Goal: Find specific page/section: Find specific page/section

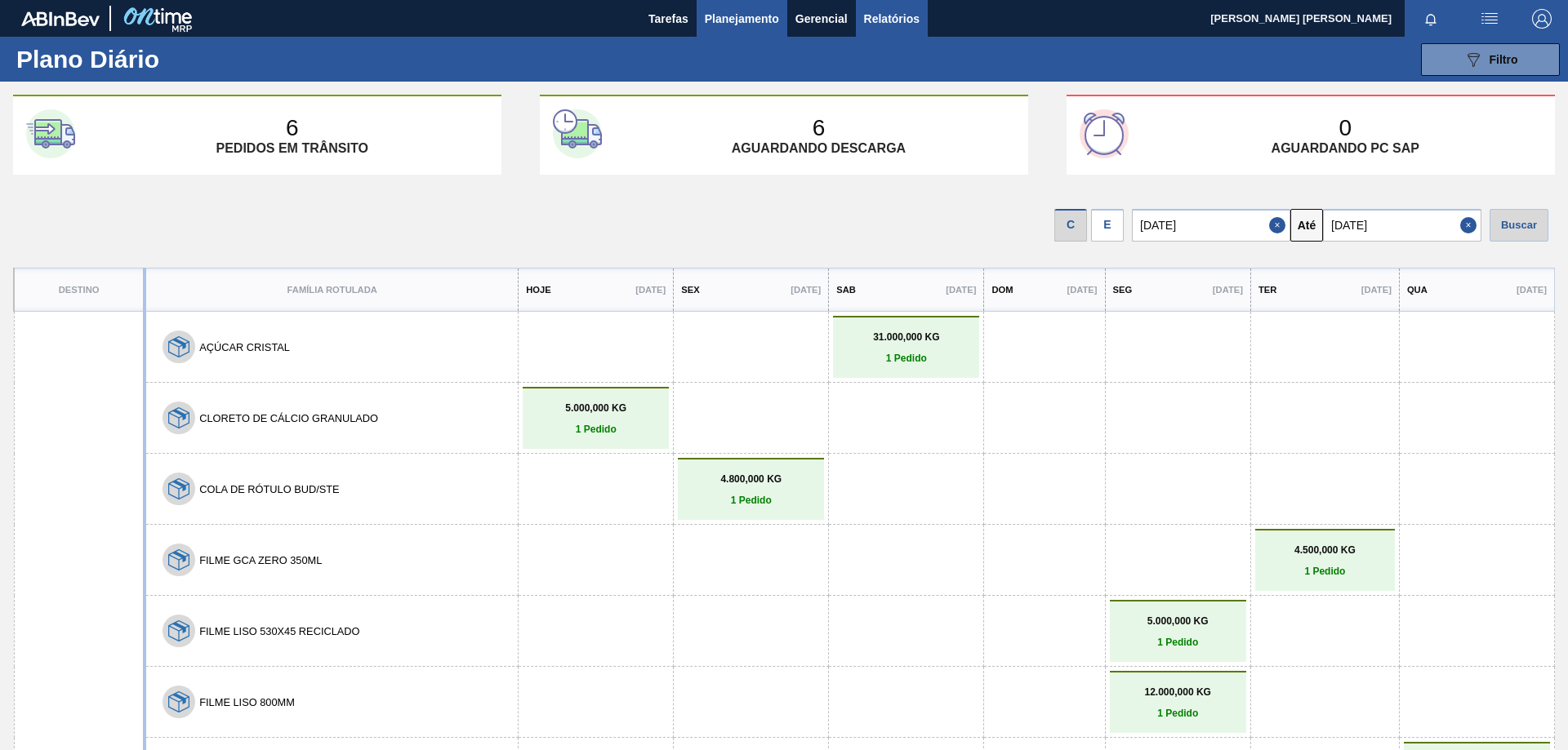
click at [882, 19] on span "Relatórios" at bounding box center [891, 19] width 55 height 20
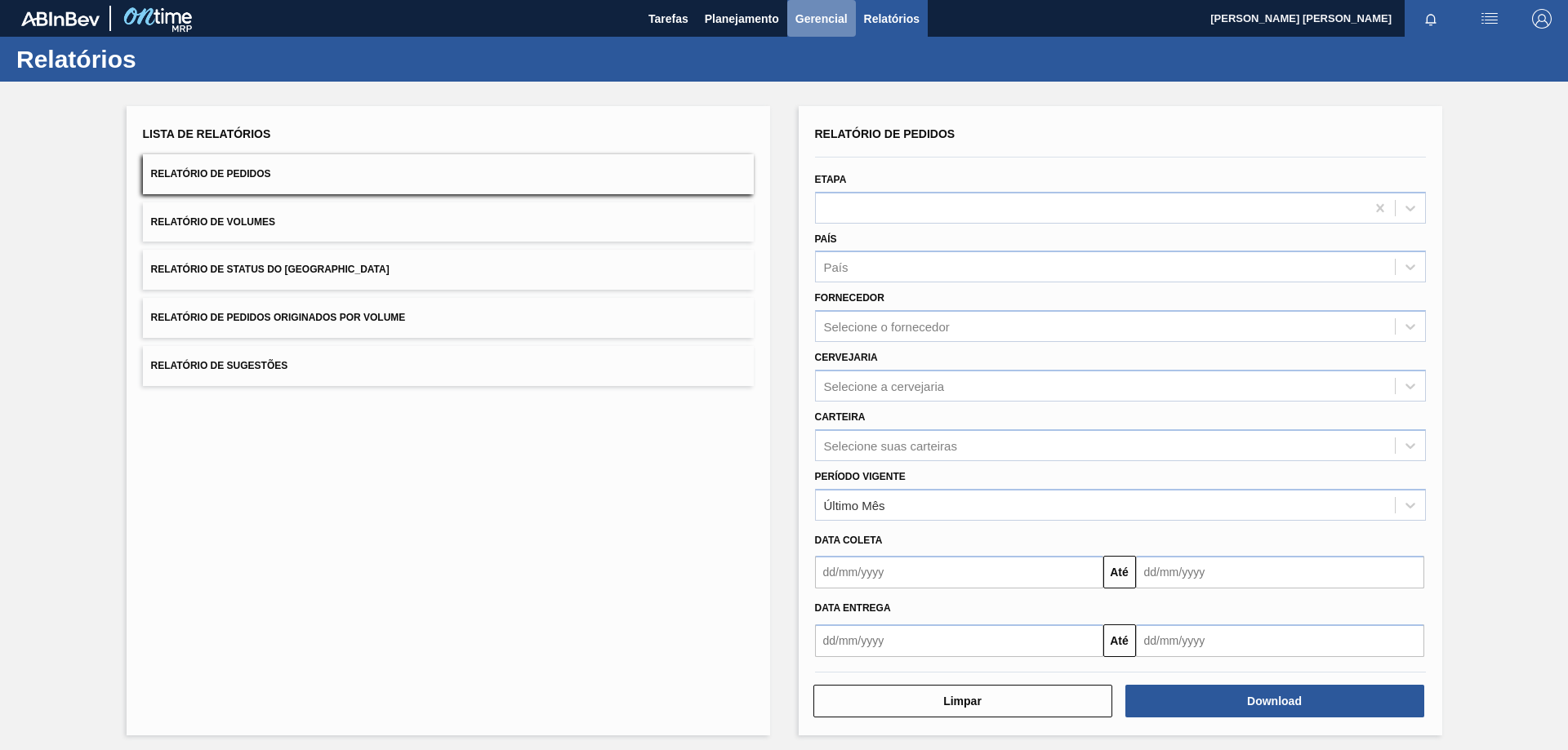
click at [836, 17] on span "Gerencial" at bounding box center [821, 19] width 52 height 20
click at [830, 77] on li "Itens Críticos" at bounding box center [820, 81] width 119 height 26
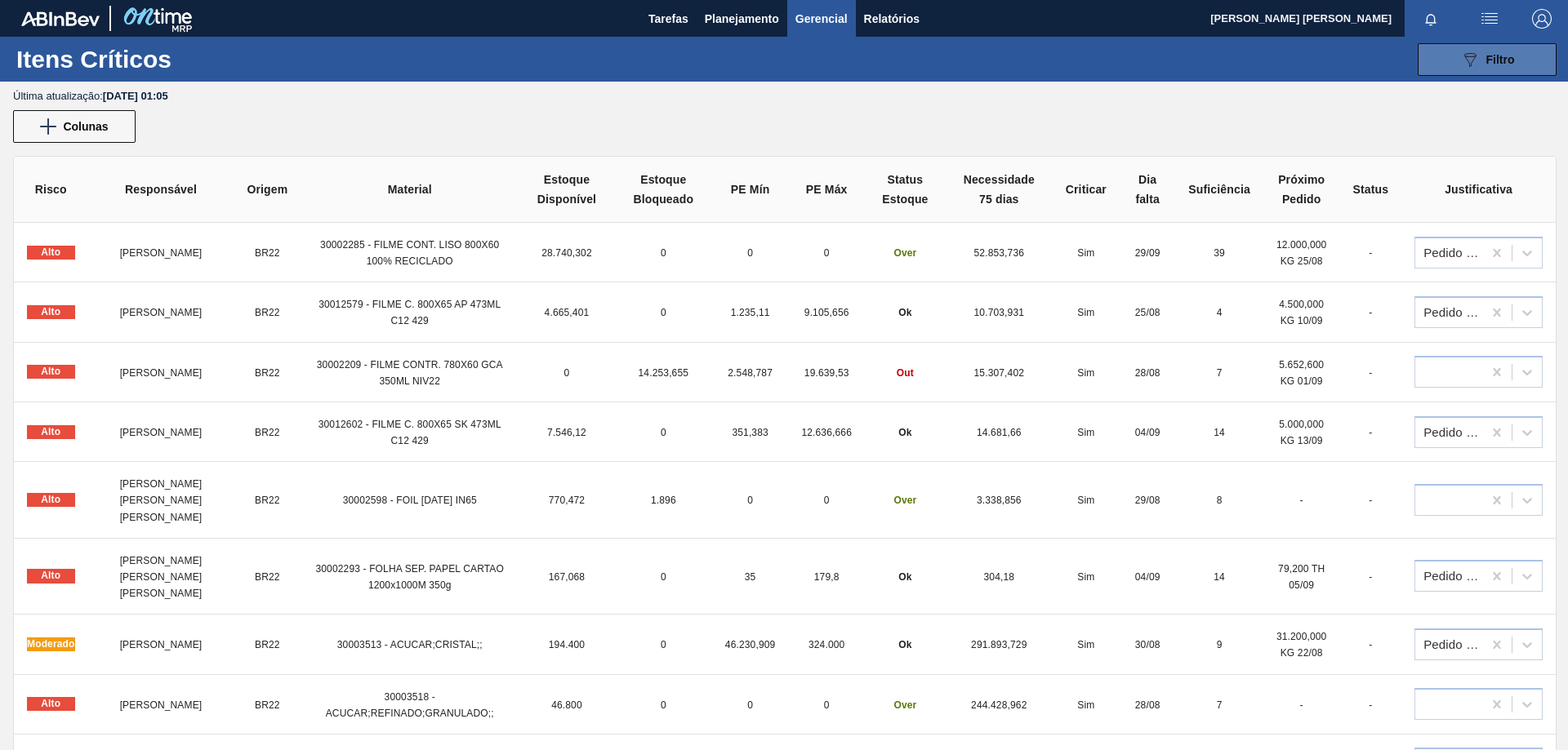
click at [1536, 68] on button "089F7B8B-B2A5-4AFE-B5C0-19BA573D28AC Filtro" at bounding box center [1487, 60] width 139 height 32
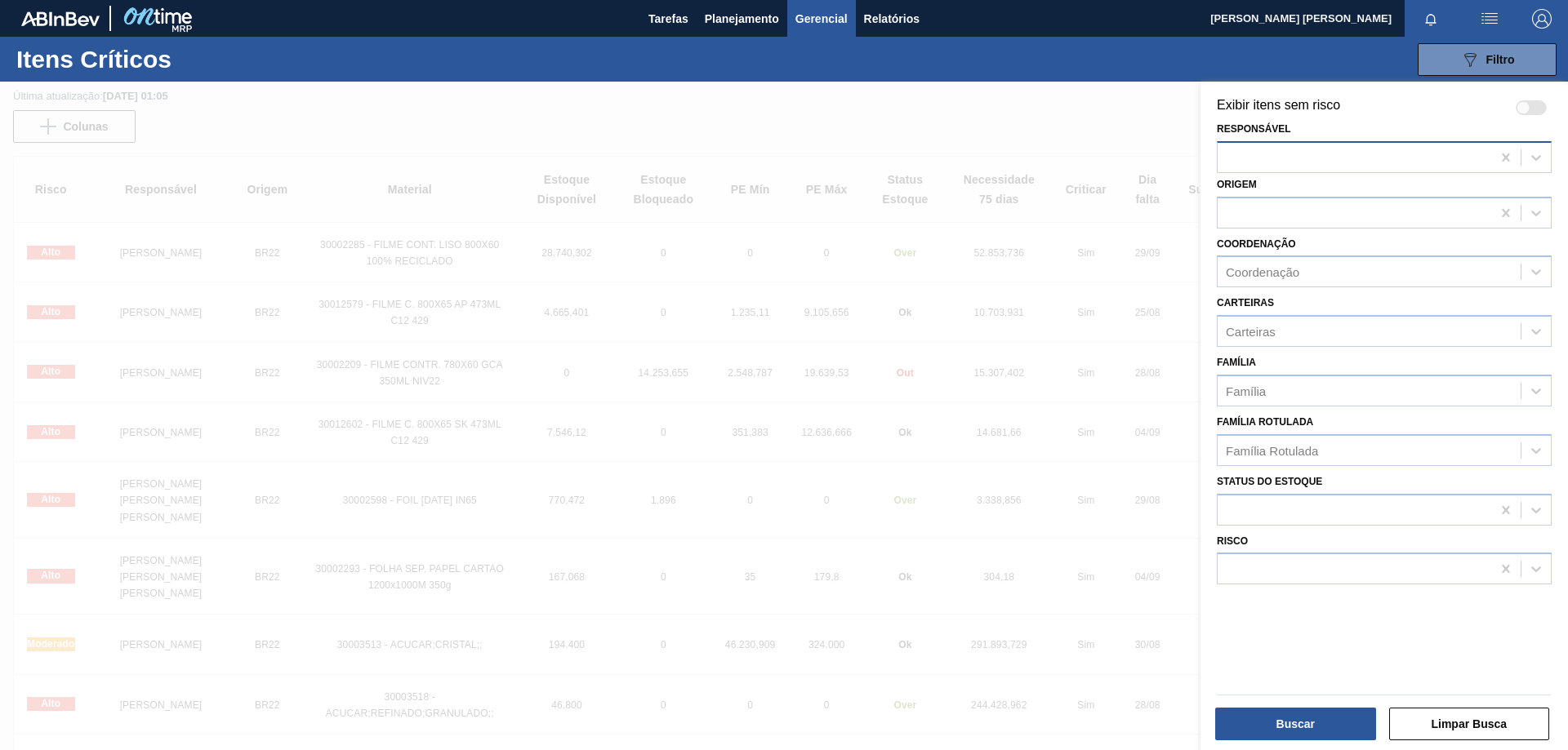
click at [1378, 153] on div at bounding box center [1355, 157] width 274 height 24
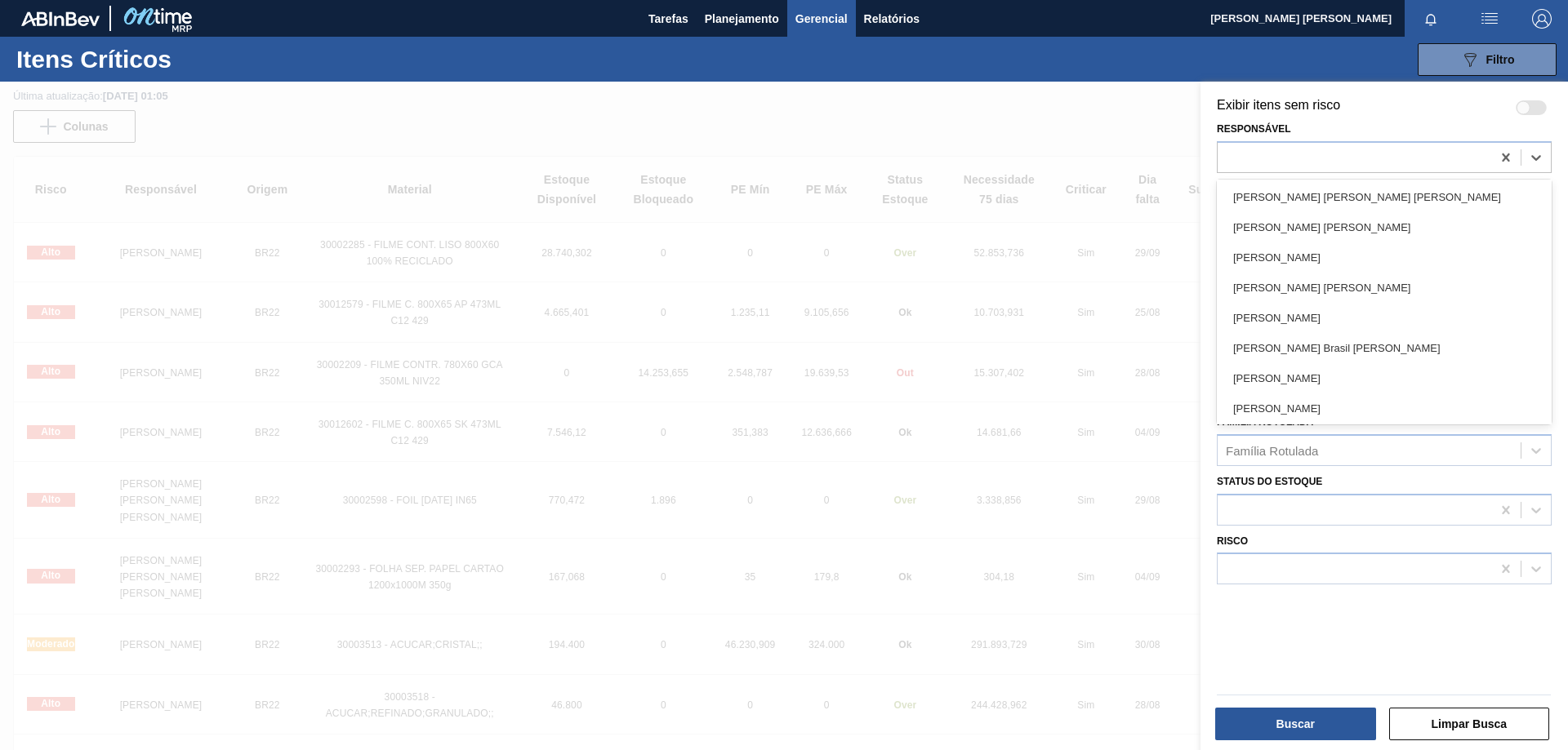
scroll to position [898, 0]
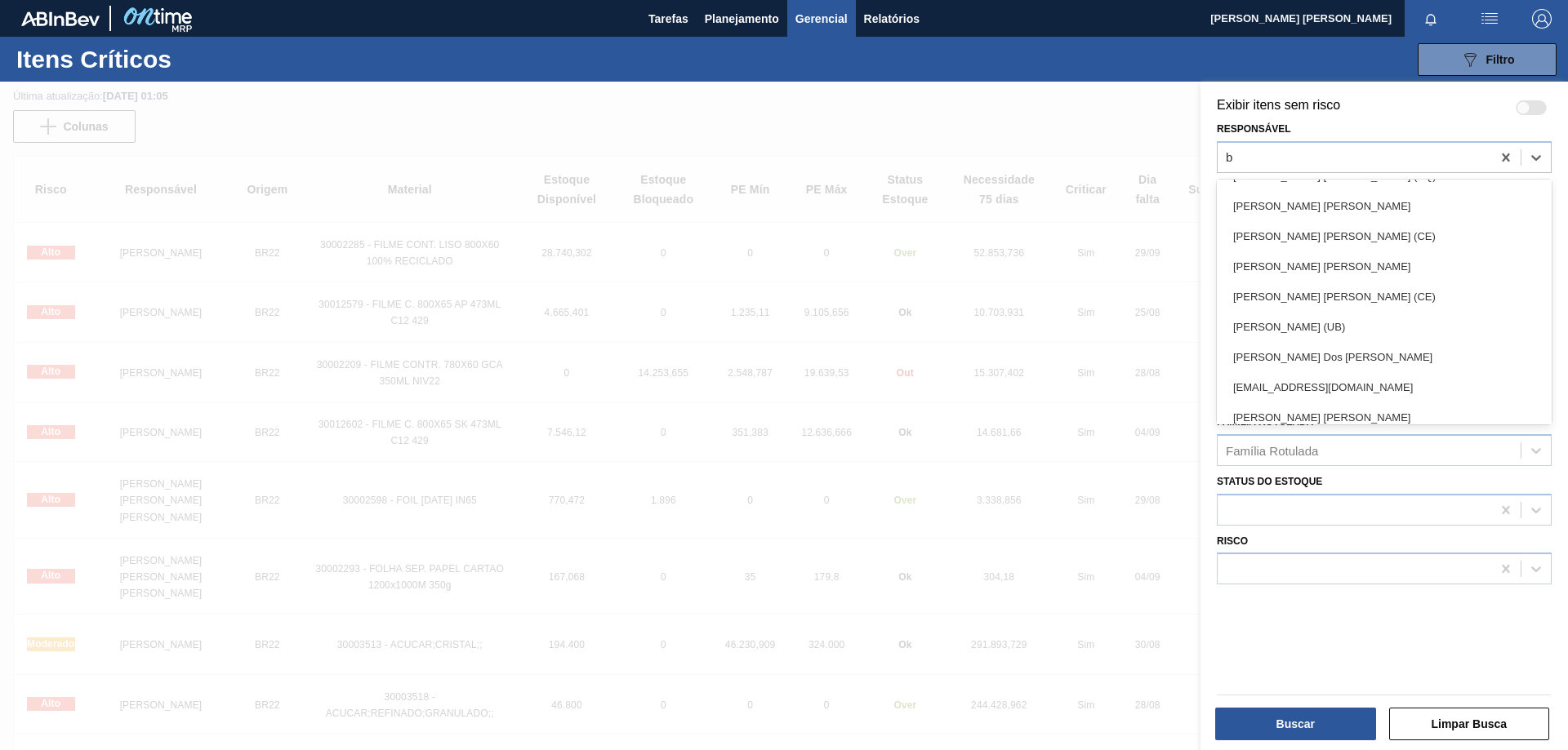
type input "br"
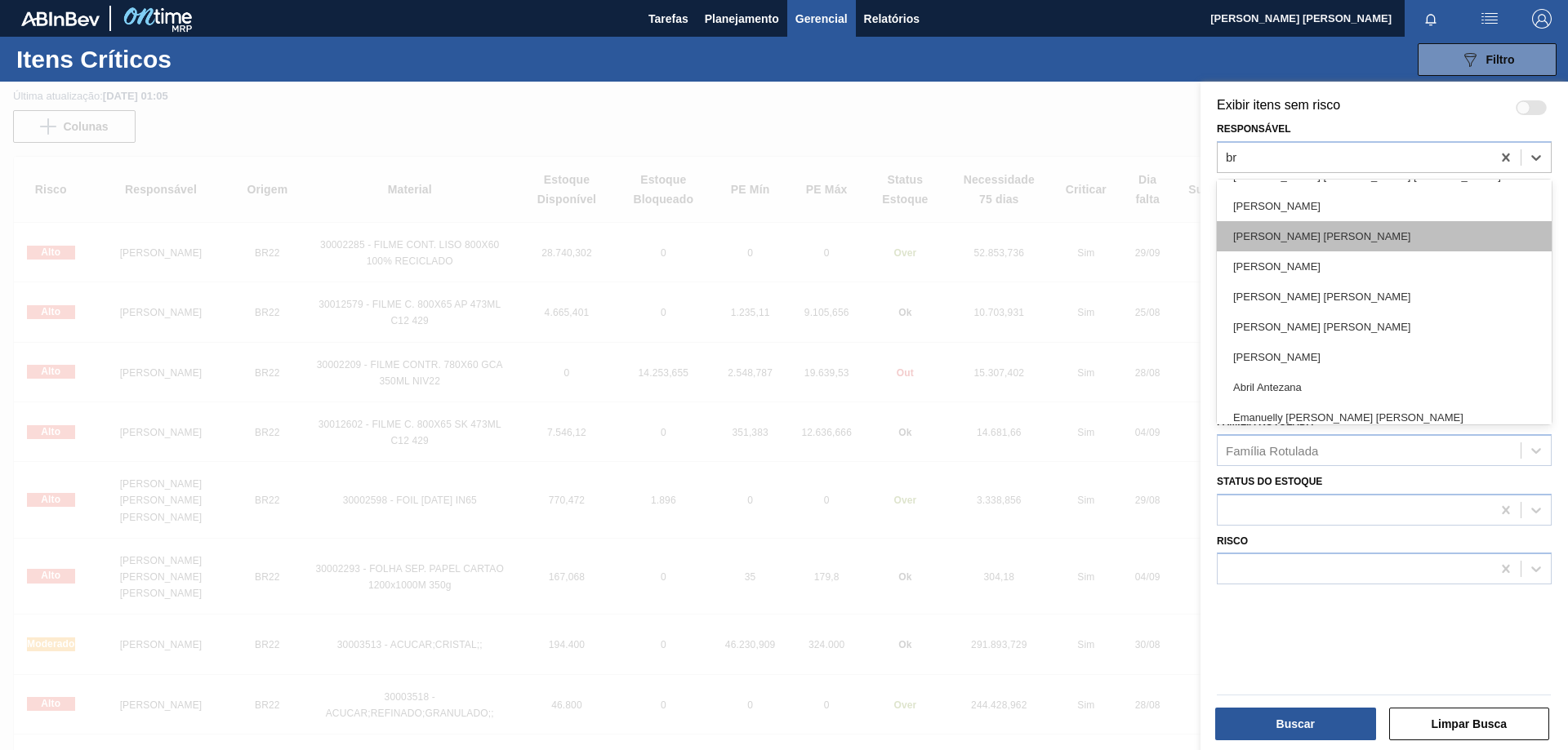
click at [1305, 234] on div "[PERSON_NAME] [PERSON_NAME]" at bounding box center [1384, 235] width 335 height 30
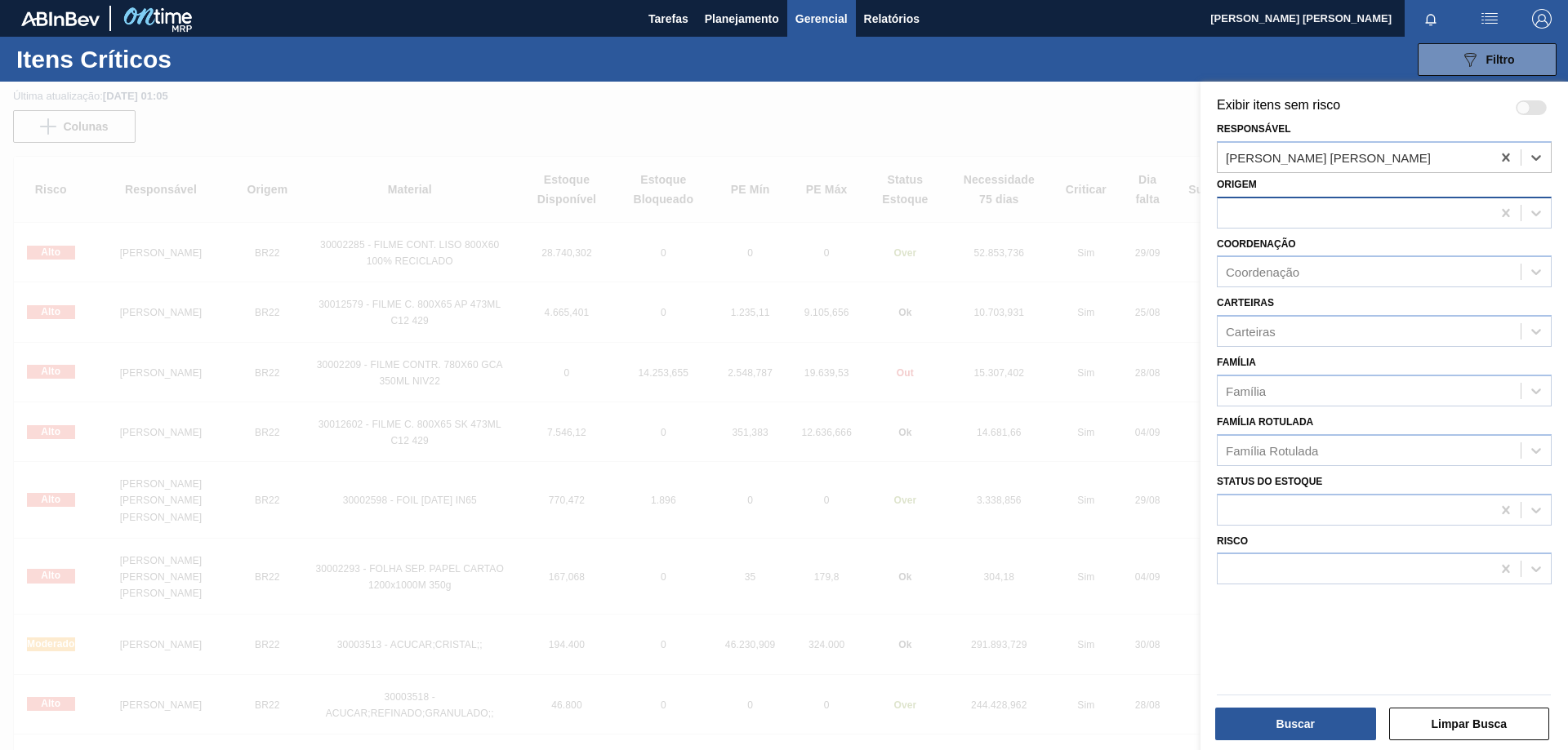
click at [1314, 213] on div at bounding box center [1355, 212] width 274 height 24
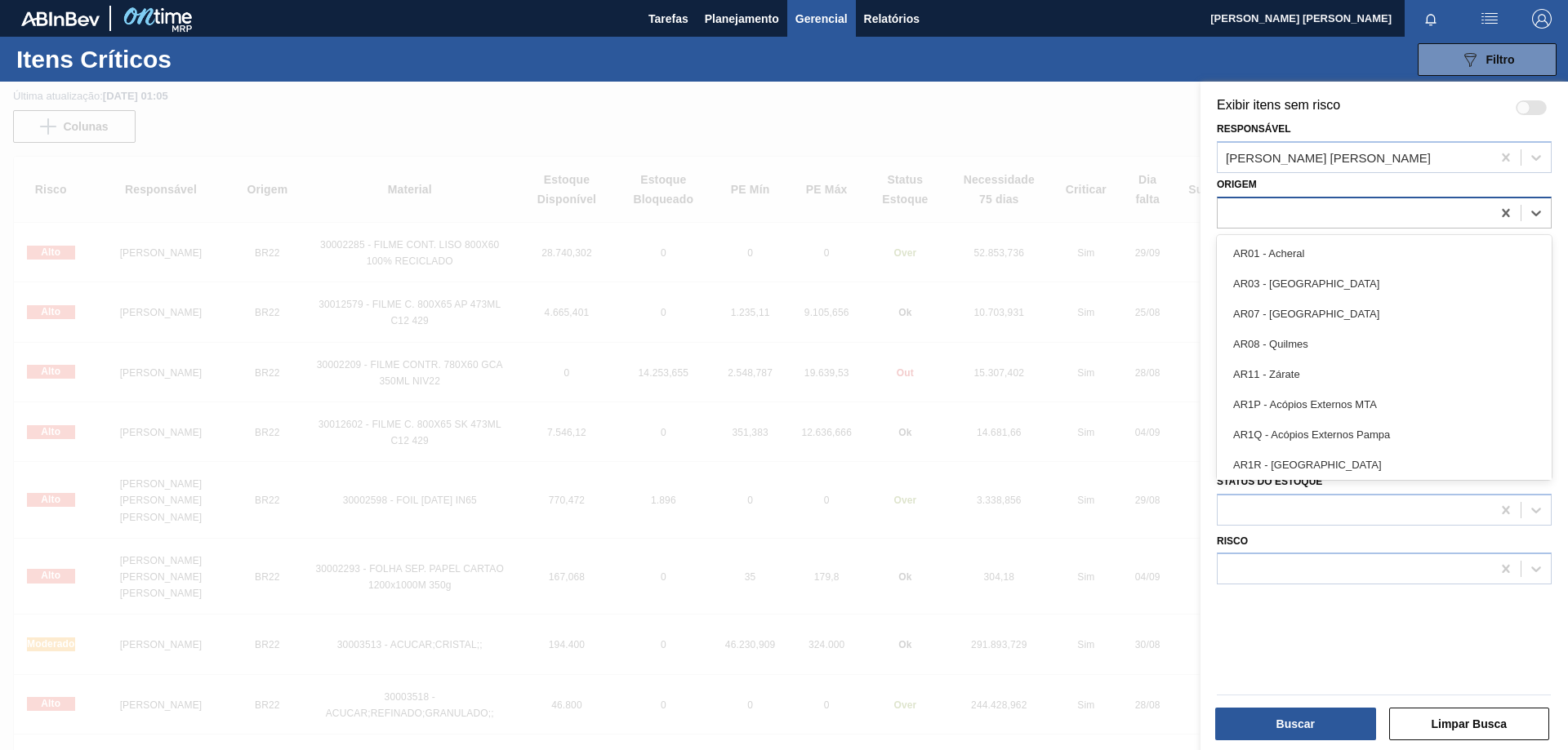
click at [1314, 213] on div at bounding box center [1355, 212] width 274 height 24
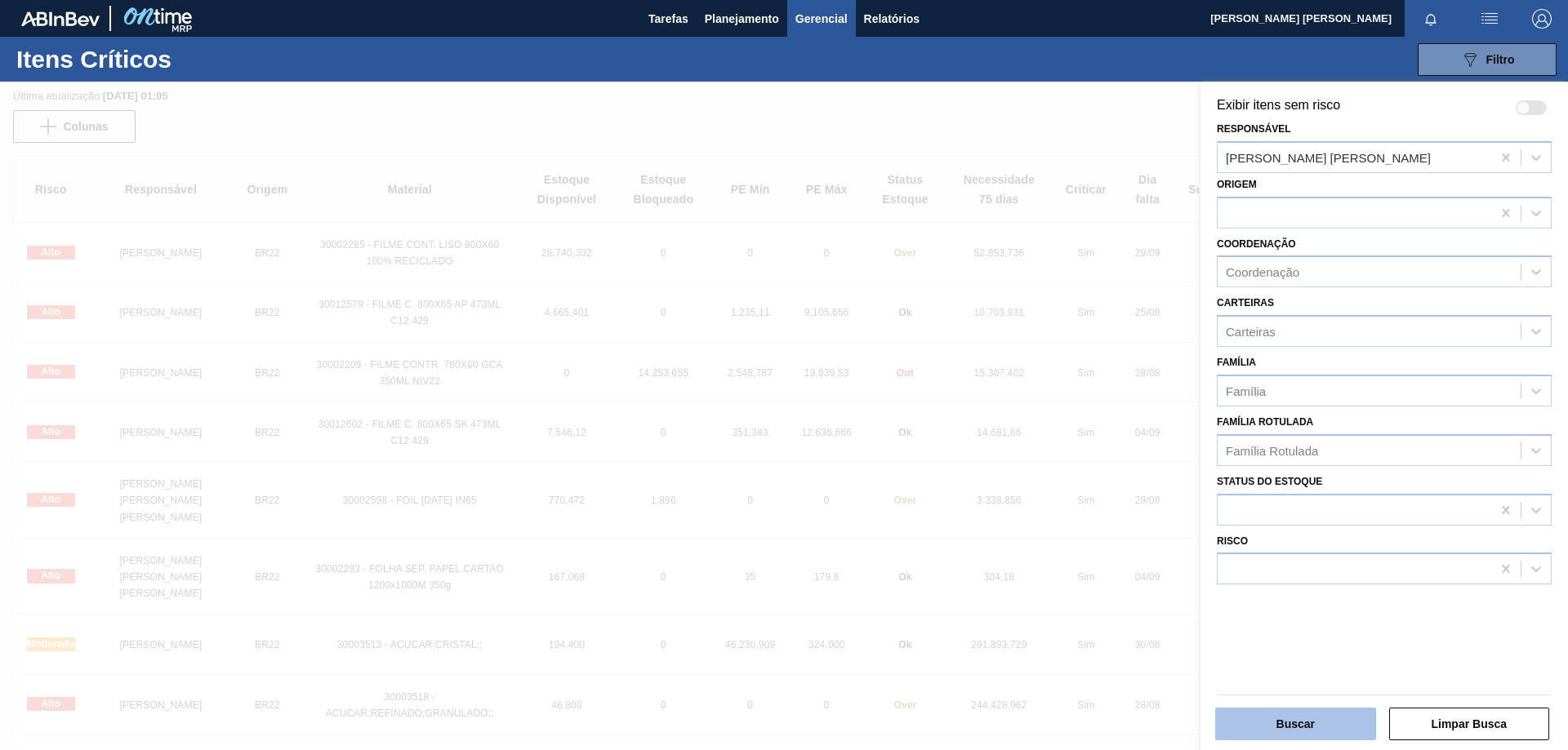
click at [1307, 711] on button "Buscar" at bounding box center [1296, 724] width 161 height 32
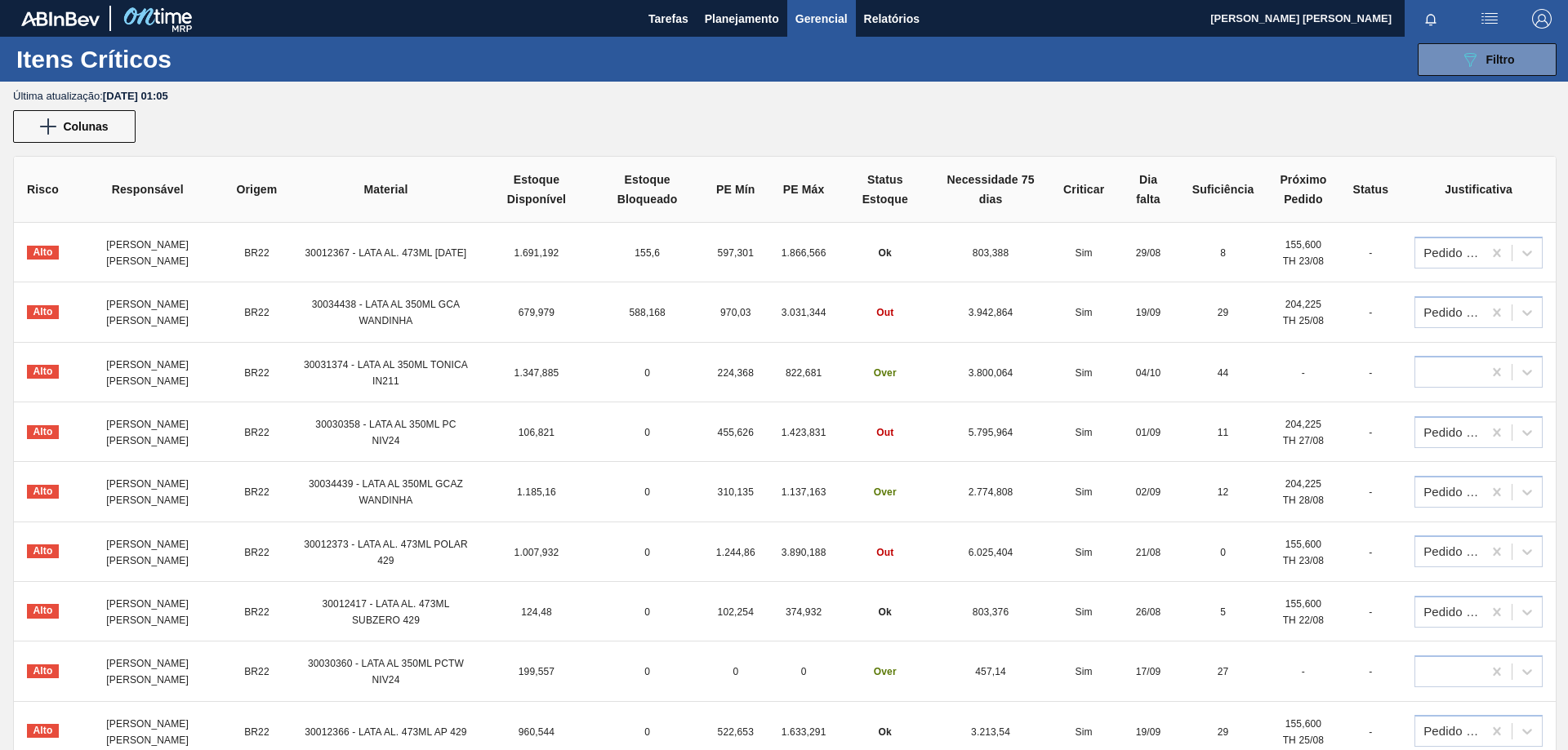
click at [881, 551] on span "Out" at bounding box center [885, 552] width 17 height 11
